Goal: Task Accomplishment & Management: Manage account settings

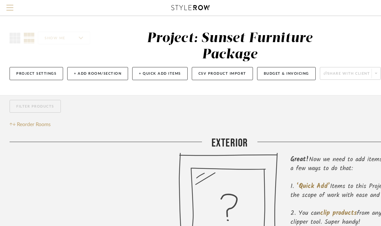
click at [7, 11] on span "Menu" at bounding box center [9, 10] width 7 height 10
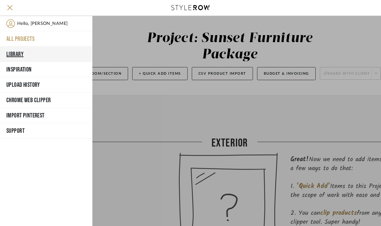
click at [25, 52] on button "Library" at bounding box center [46, 54] width 92 height 15
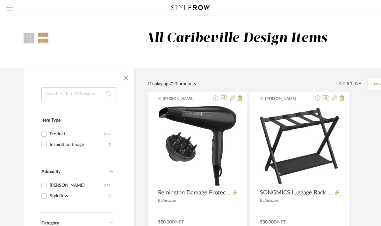
click at [10, 8] on span "Menu" at bounding box center [9, 10] width 7 height 10
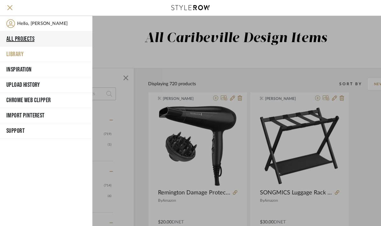
click at [27, 34] on button "All Projects" at bounding box center [46, 38] width 92 height 15
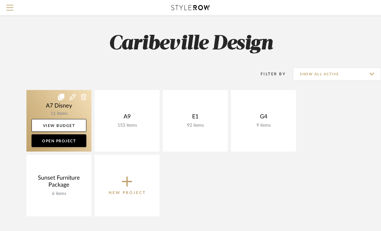
click at [74, 114] on link at bounding box center [58, 121] width 65 height 62
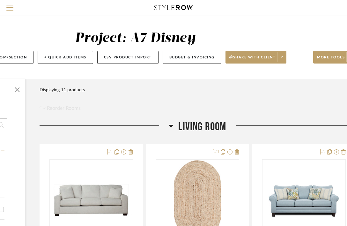
scroll to position [0, 112]
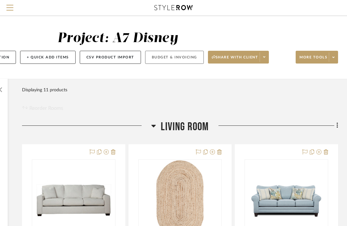
click at [160, 60] on button "Budget & Invoicing" at bounding box center [174, 57] width 59 height 13
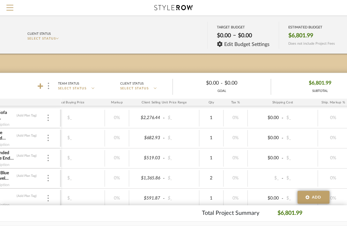
scroll to position [24, 81]
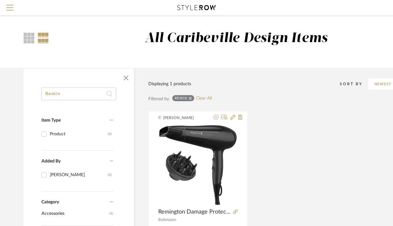
drag, startPoint x: 68, startPoint y: 93, endPoint x: 22, endPoint y: 92, distance: 46.6
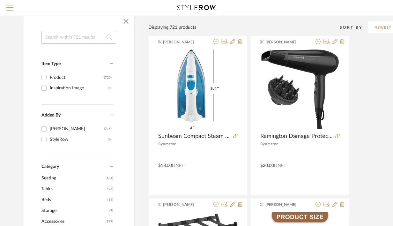
scroll to position [73, 0]
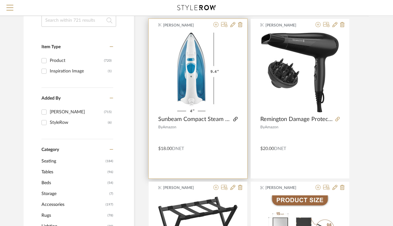
click at [234, 119] on icon at bounding box center [235, 119] width 4 height 4
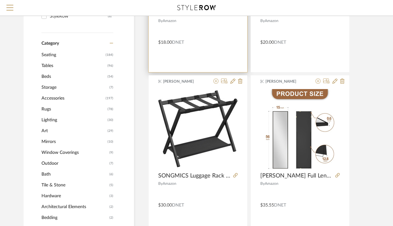
scroll to position [180, 0]
